Goal: Check status

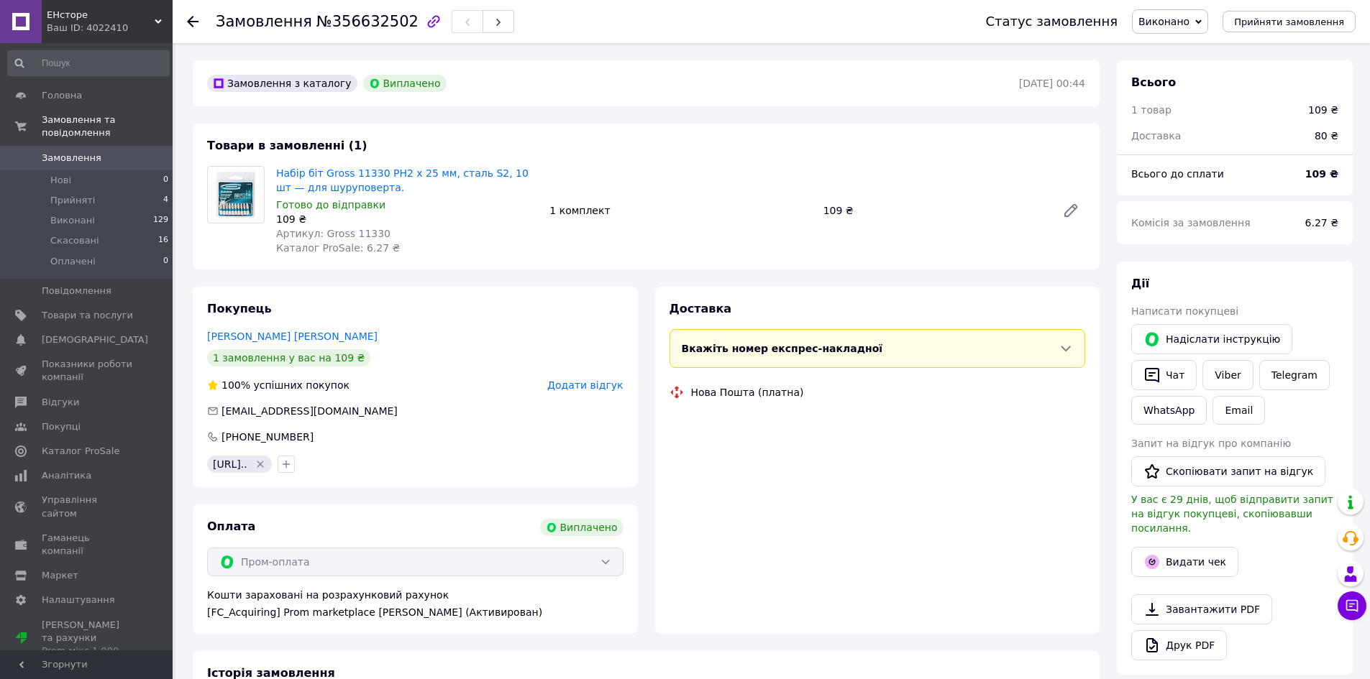
click at [368, 58] on div "Замовлення №356632502 Статус замовлення Виконано Прийнято Скасовано Оплачено Пр…" at bounding box center [772, 554] width 1194 height 1022
